Goal: Task Accomplishment & Management: Use online tool/utility

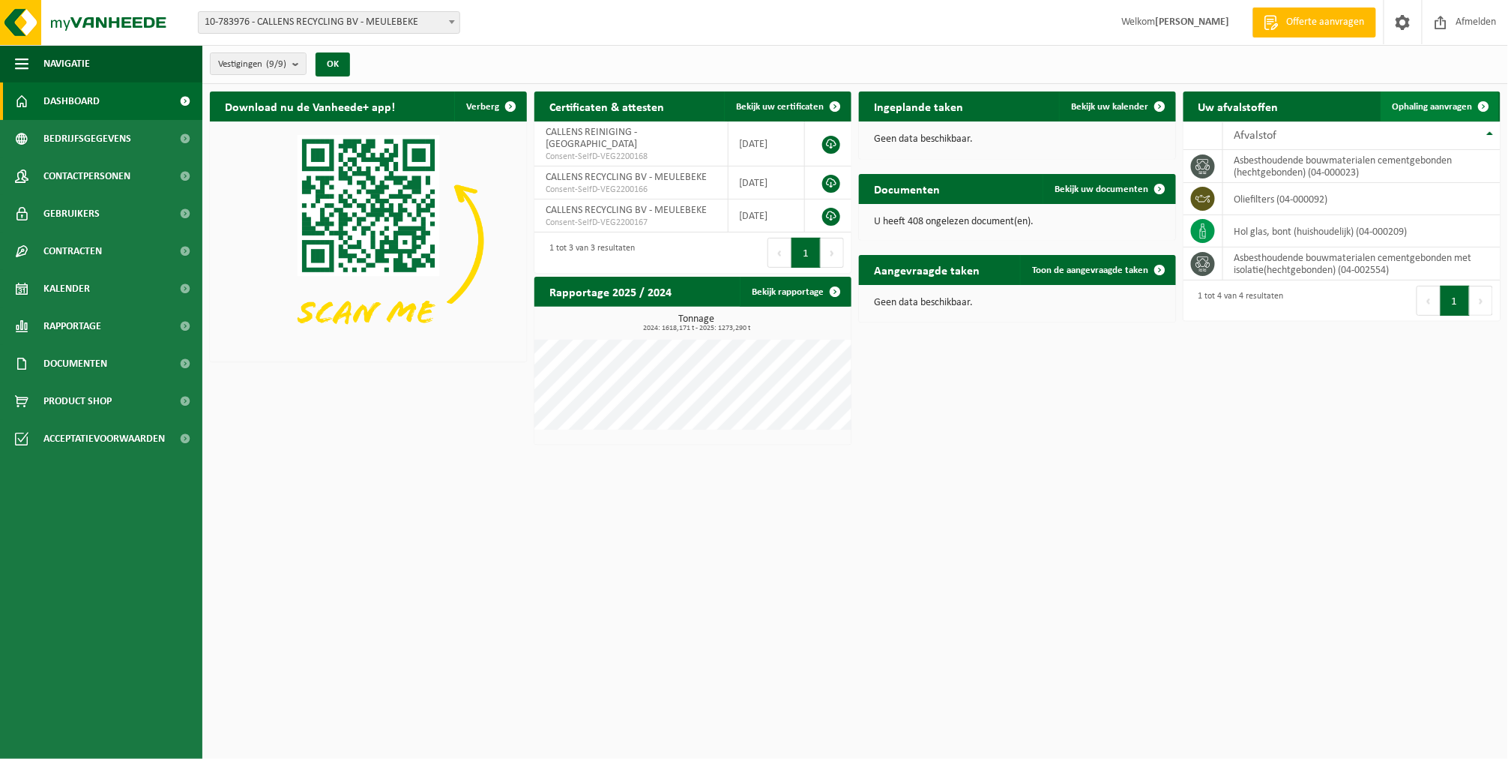
click at [1403, 97] on link "Ophaling aanvragen" at bounding box center [1440, 106] width 118 height 30
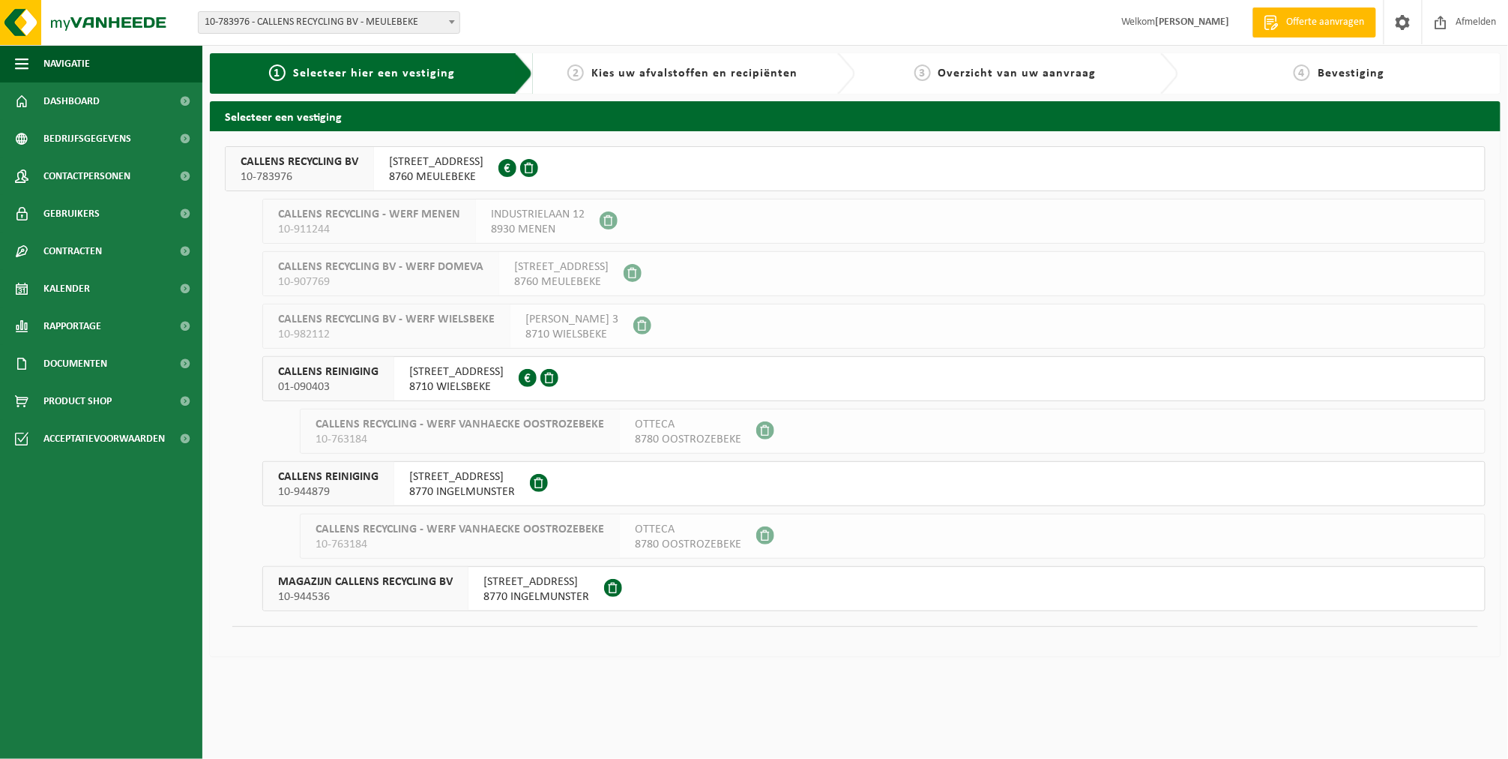
click at [427, 174] on span "8760 MEULEBEKE" at bounding box center [436, 176] width 94 height 15
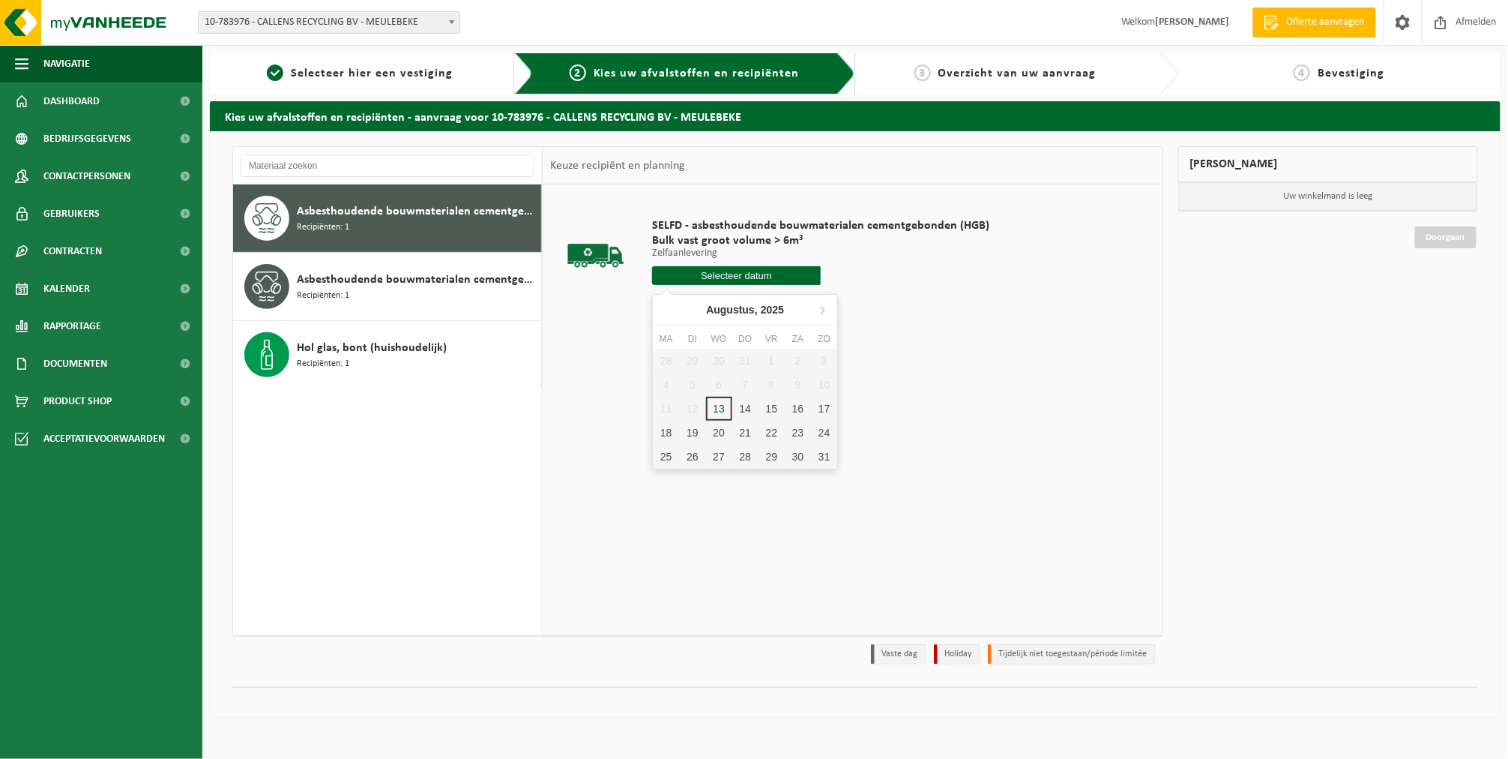
click at [668, 281] on input "text" at bounding box center [736, 275] width 169 height 19
click at [739, 413] on div "14" at bounding box center [745, 409] width 26 height 24
type input "Van 2025-08-14"
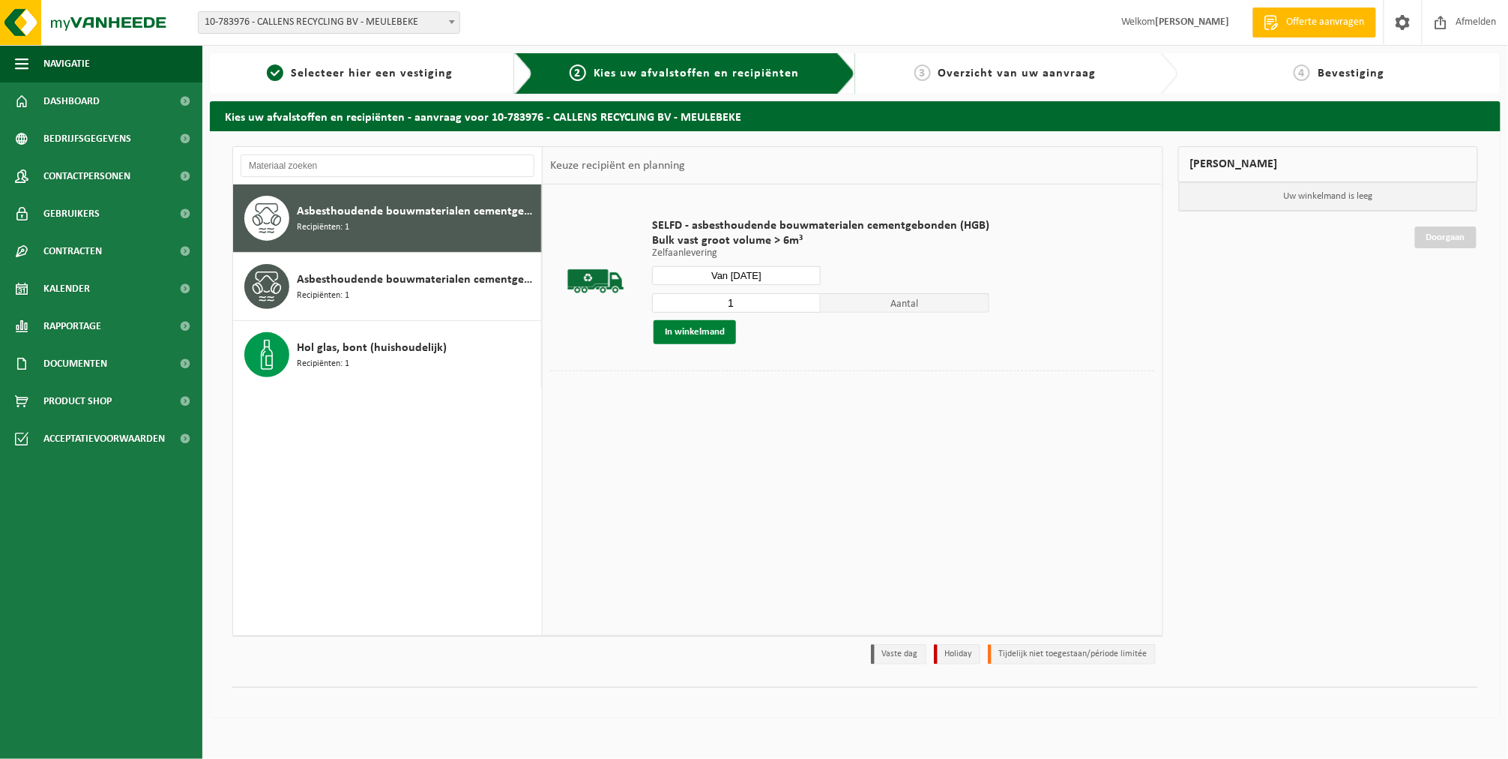
click at [702, 334] on button "In winkelmand" at bounding box center [695, 332] width 82 height 24
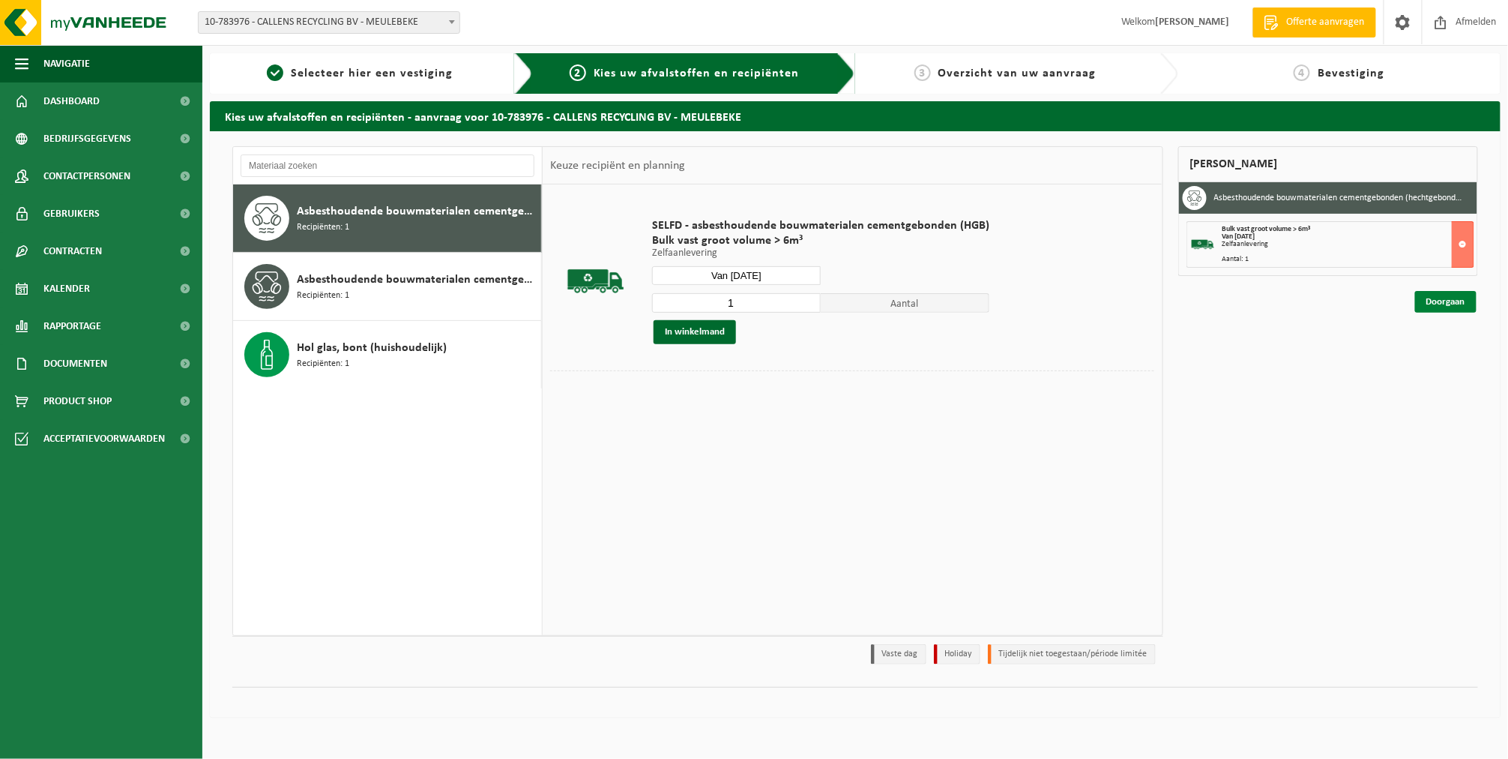
click at [1456, 302] on link "Doorgaan" at bounding box center [1445, 302] width 61 height 22
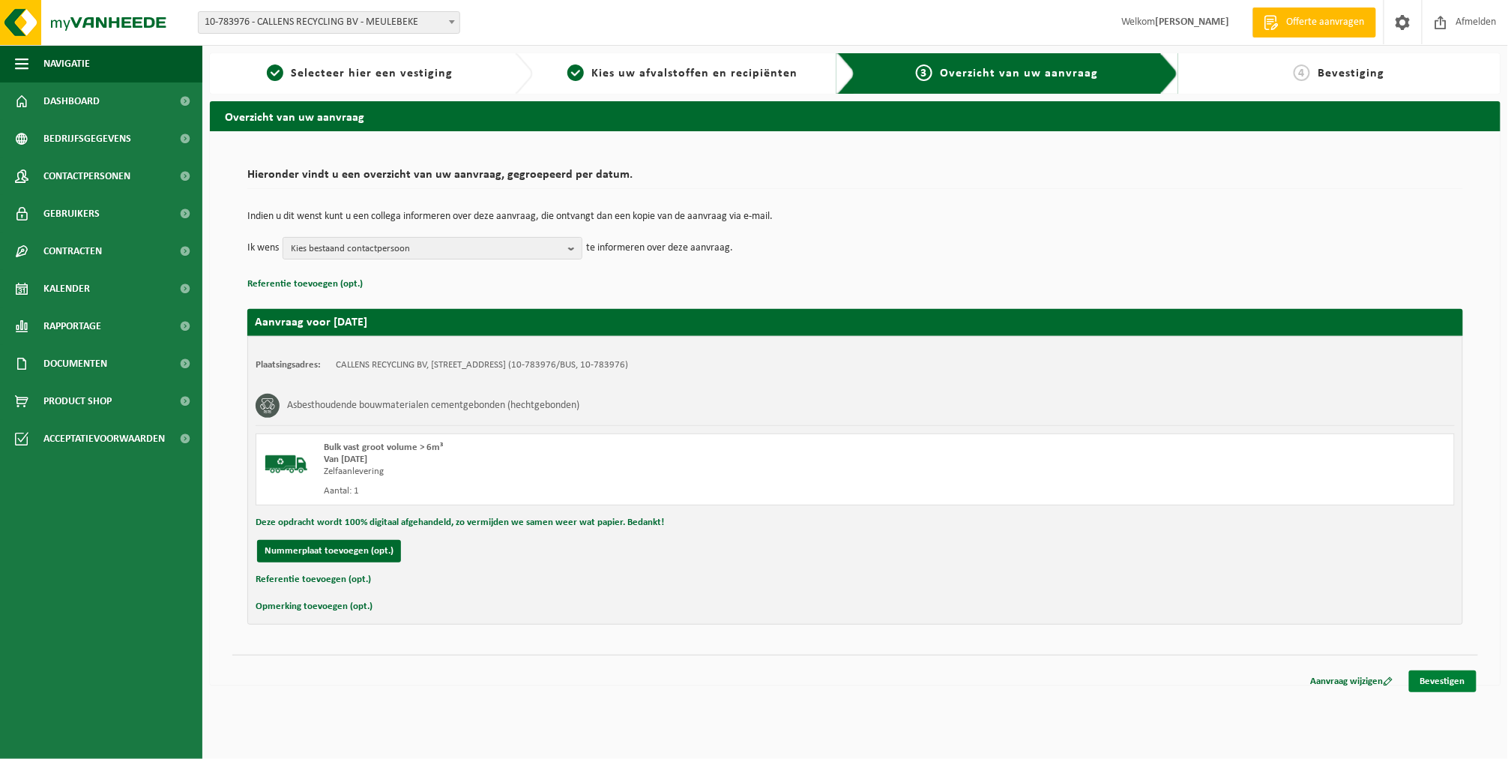
click at [1431, 676] on link "Bevestigen" at bounding box center [1442, 681] width 67 height 22
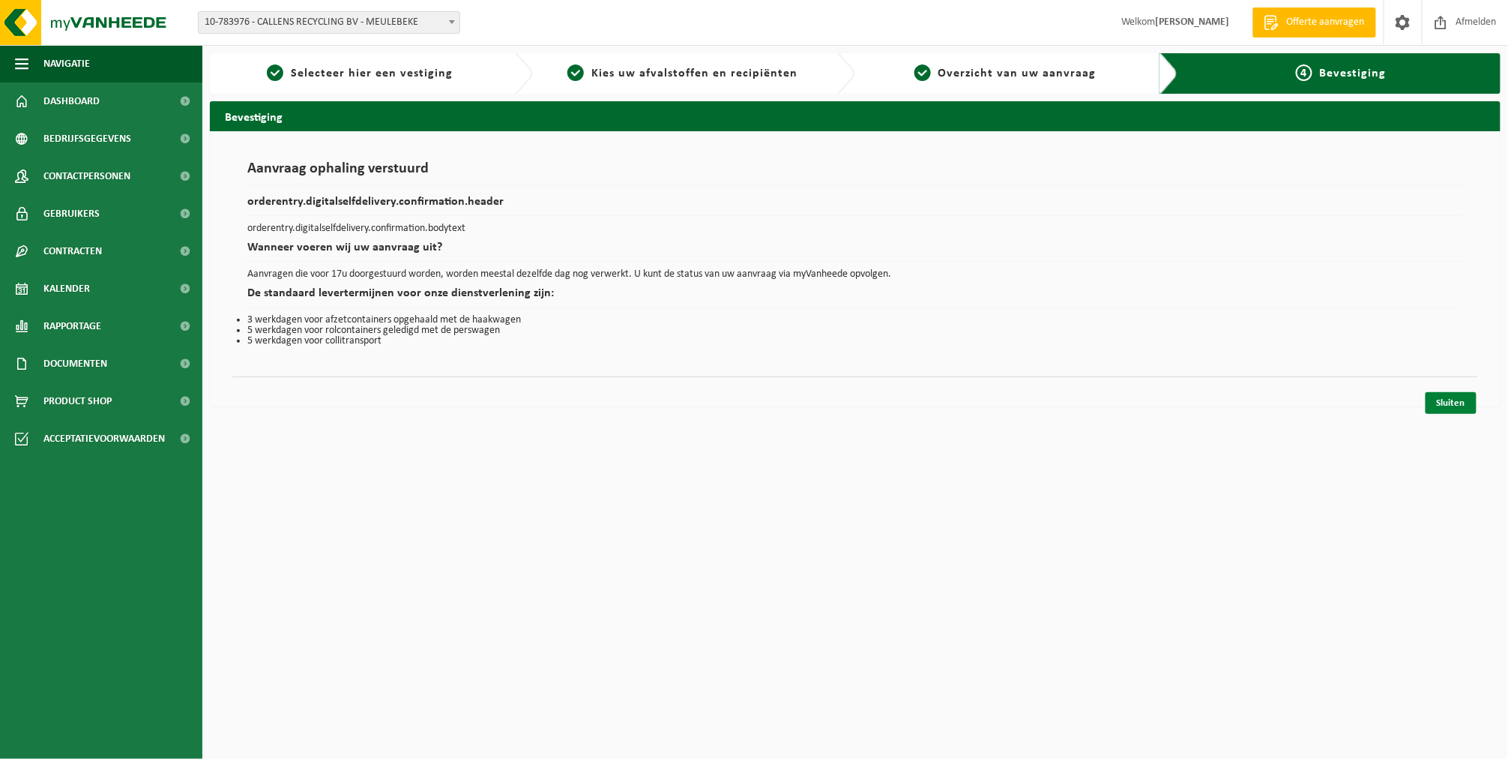
click at [1469, 406] on link "Sluiten" at bounding box center [1451, 403] width 51 height 22
